Goal: Transaction & Acquisition: Obtain resource

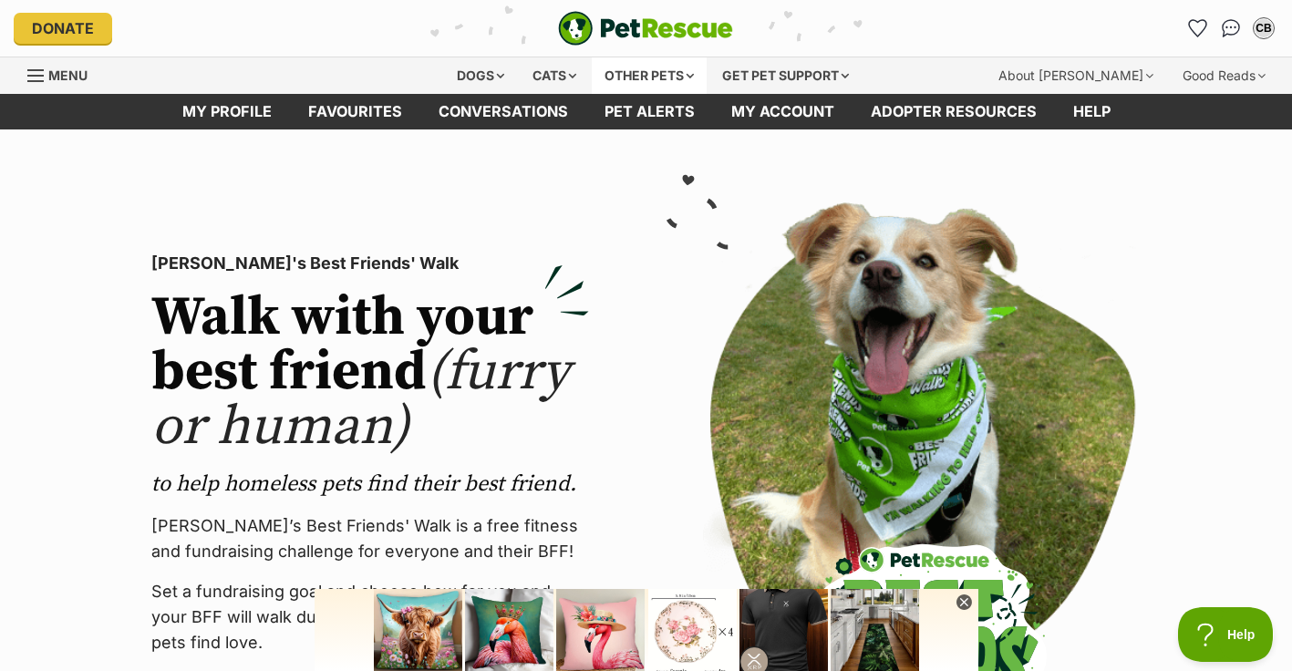
click at [645, 75] on div "Other pets" at bounding box center [649, 75] width 115 height 36
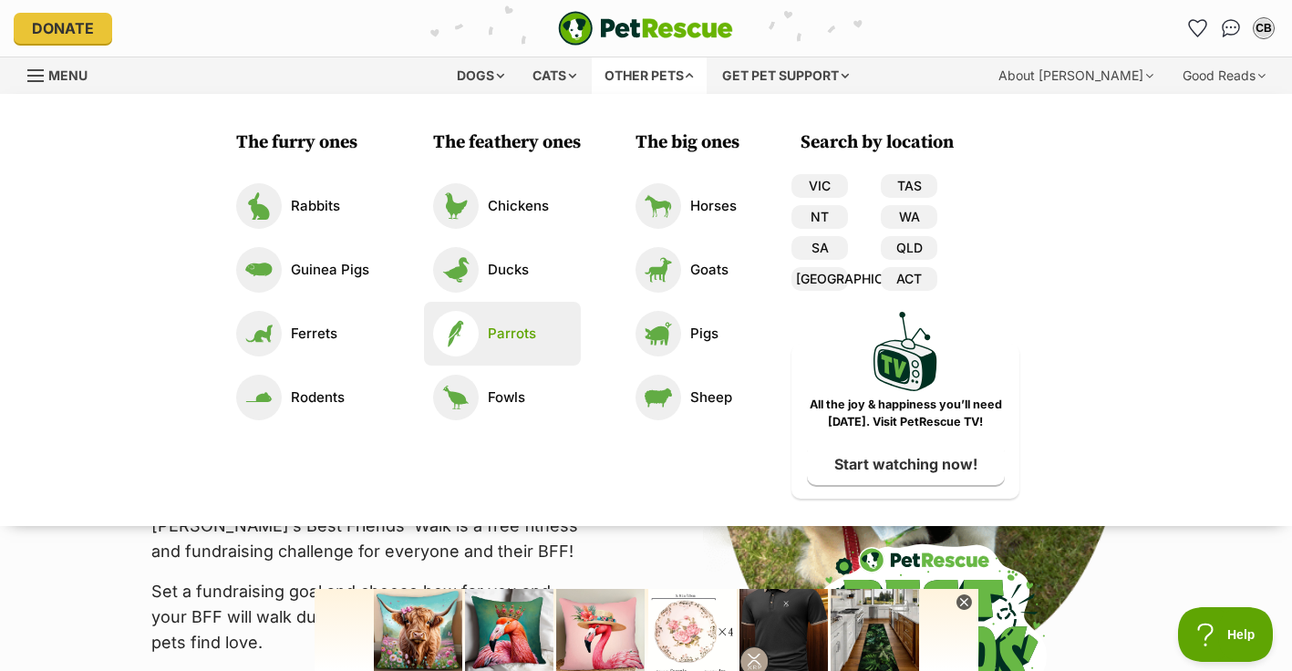
click at [518, 342] on p "Parrots" at bounding box center [512, 334] width 48 height 21
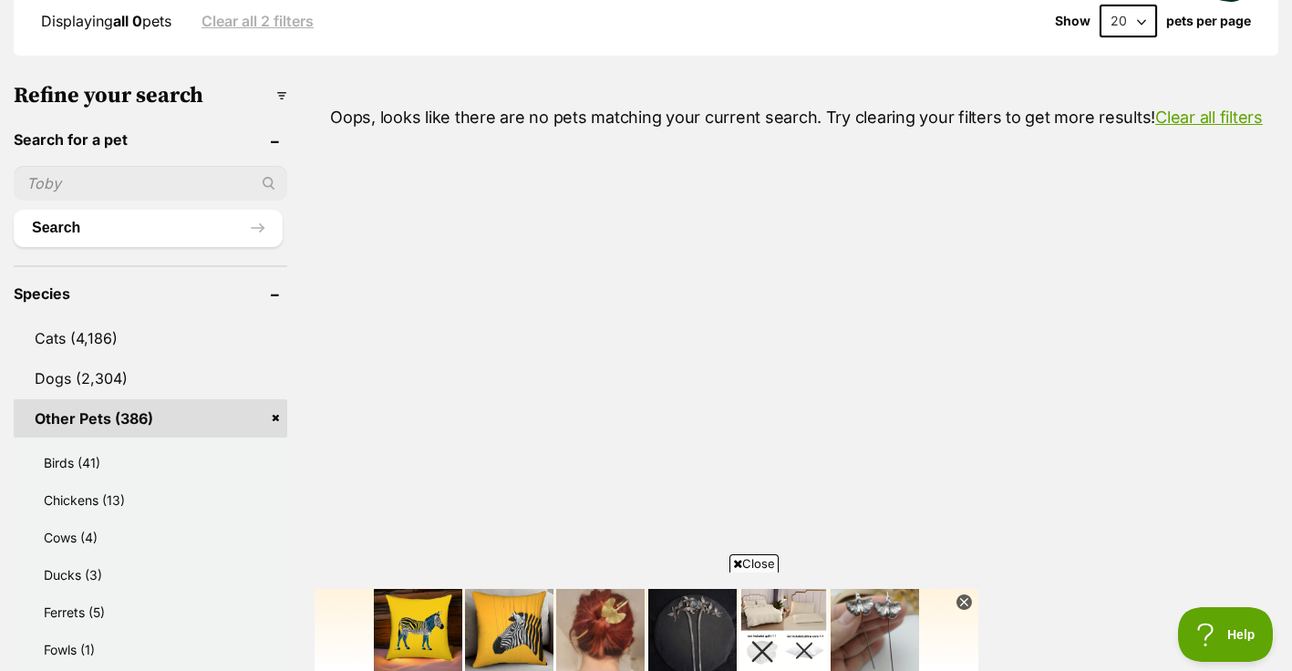
click at [965, 599] on icon at bounding box center [963, 601] width 15 height 15
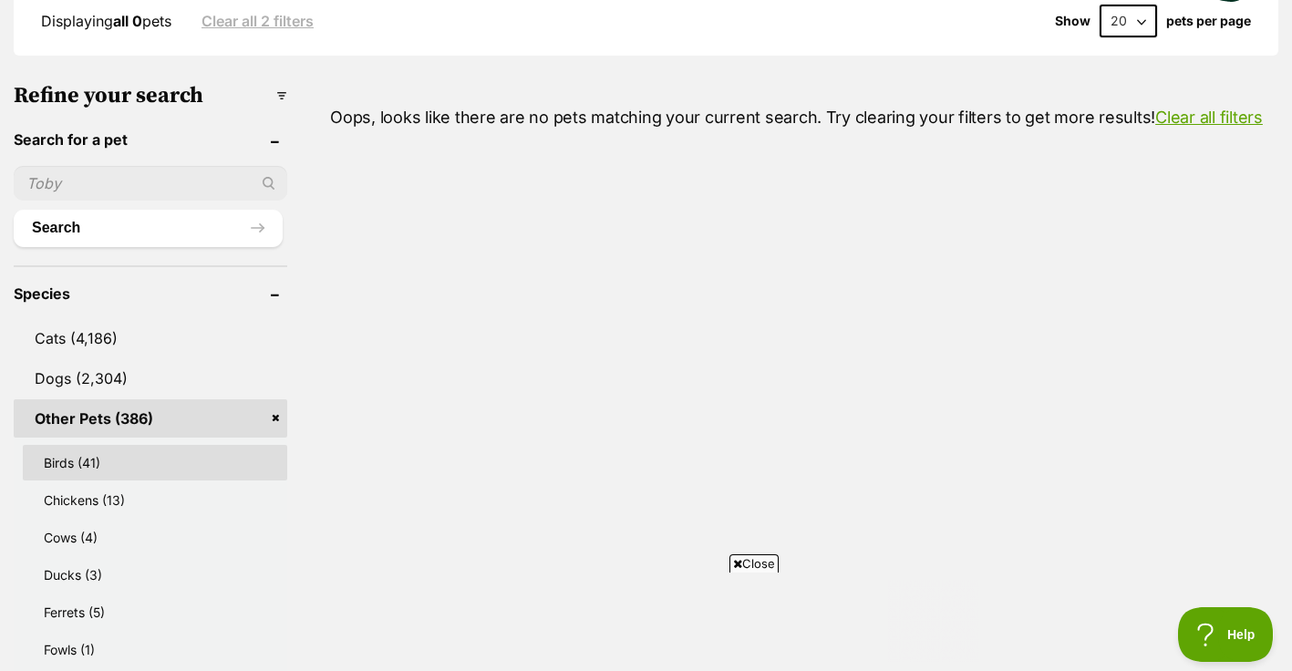
click at [69, 462] on link "Birds (41)" at bounding box center [155, 463] width 264 height 36
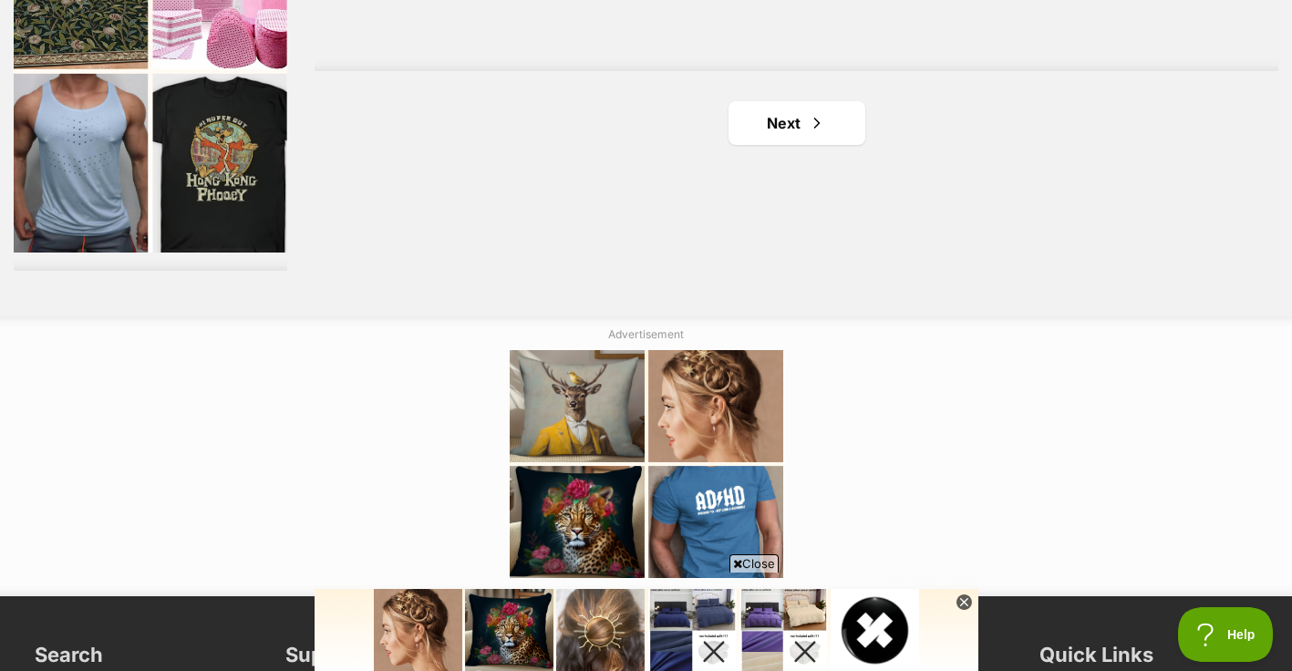
scroll to position [3610, 0]
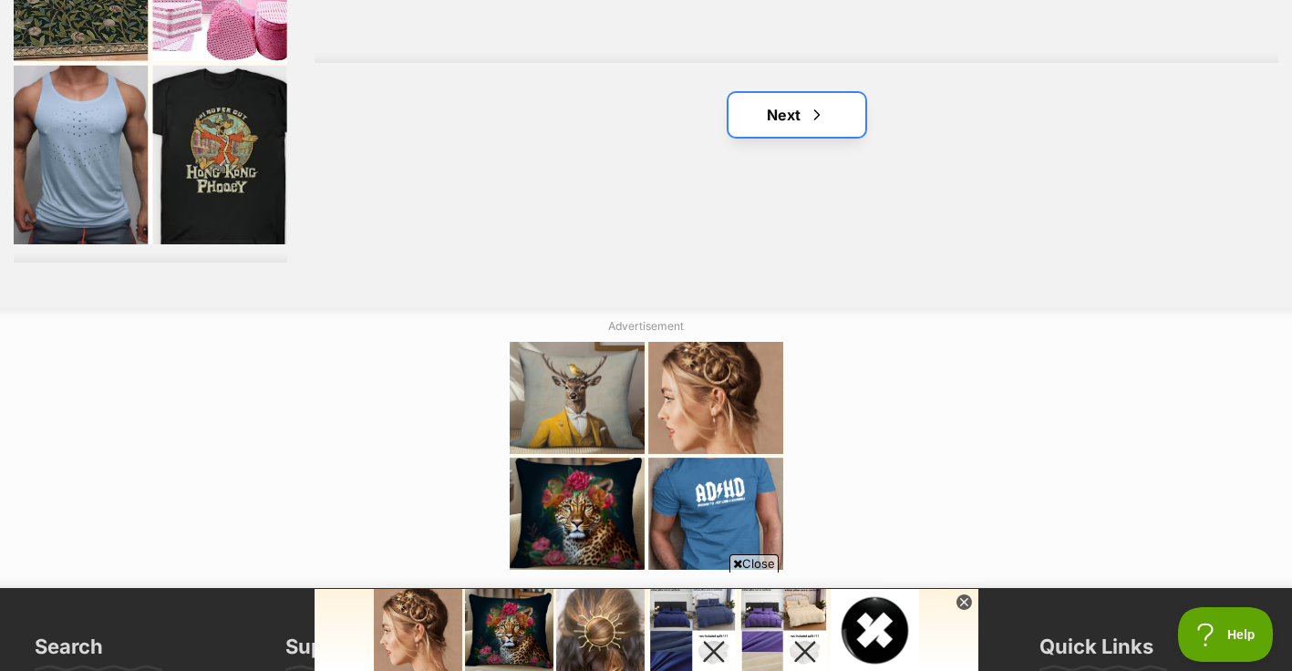
click at [785, 118] on link "Next" at bounding box center [796, 115] width 137 height 44
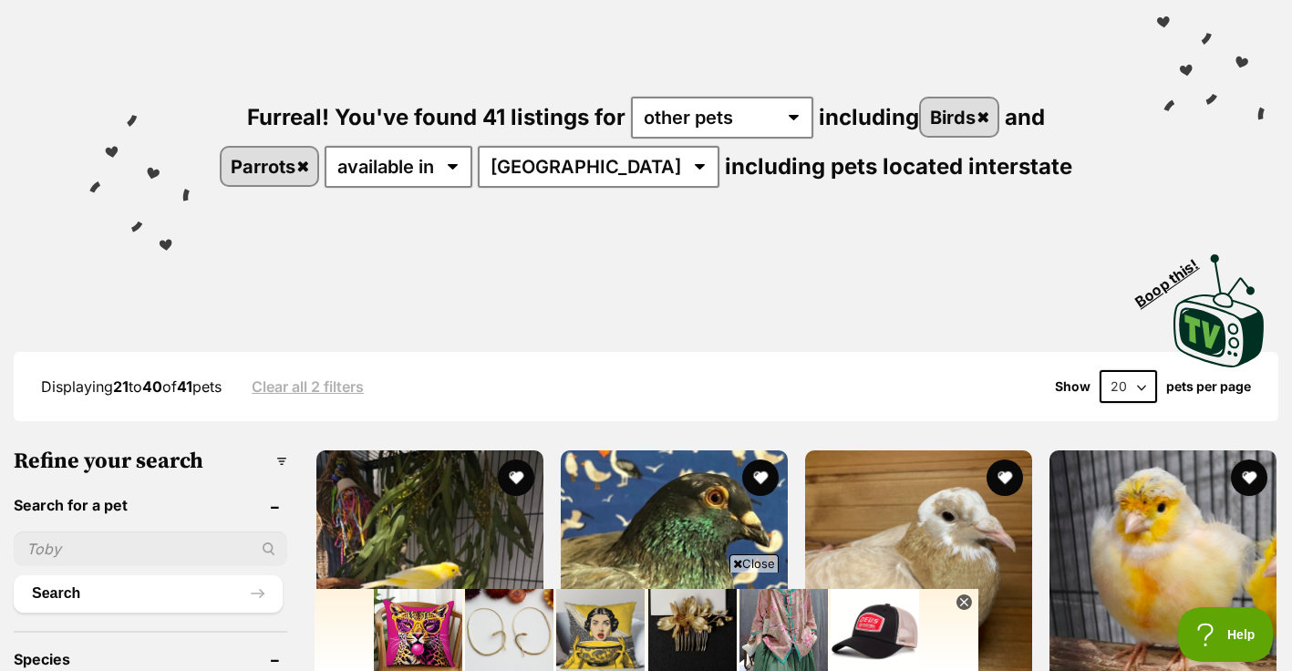
scroll to position [146, 0]
click at [420, 635] on img at bounding box center [417, 630] width 88 height 82
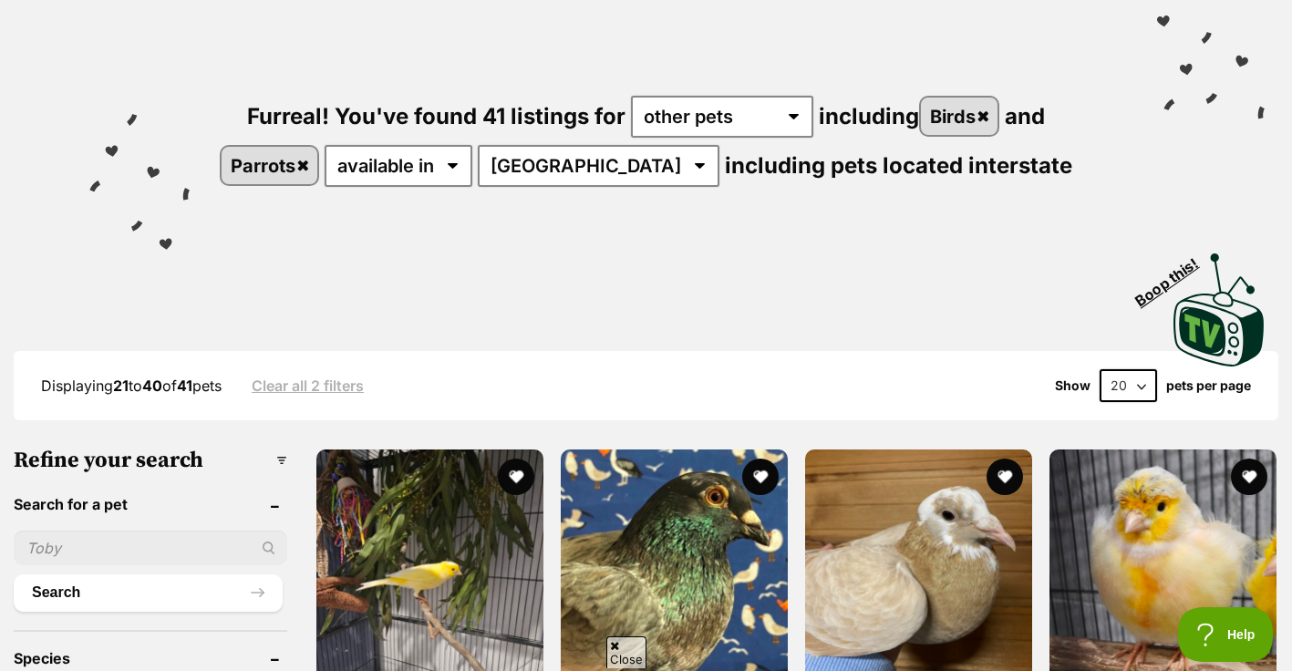
scroll to position [0, 0]
